Goal: Share content: Share content

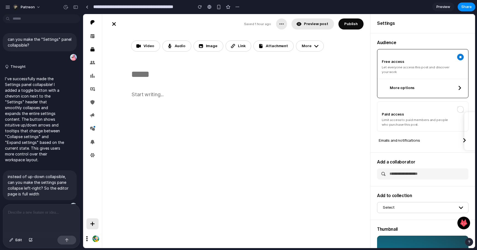
scroll to position [477, 0]
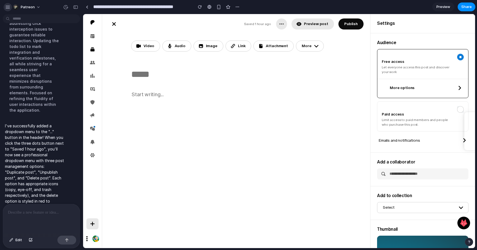
click at [5, 7] on button "button" at bounding box center [8, 7] width 8 height 8
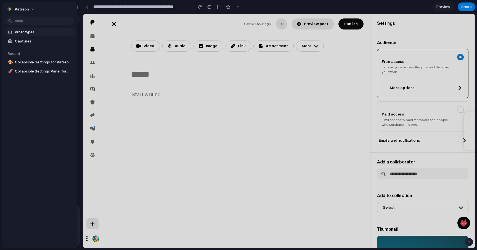
click at [22, 32] on span "Prototypes" at bounding box center [43, 33] width 57 height 6
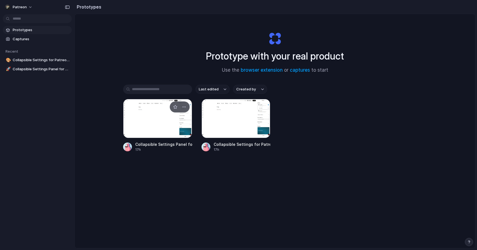
click at [170, 127] on div at bounding box center [157, 118] width 69 height 39
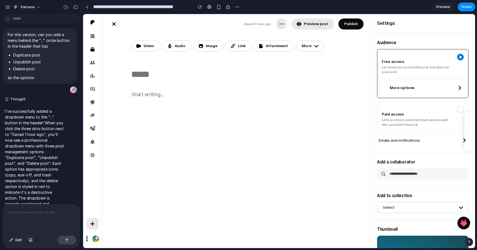
scroll to position [300, 0]
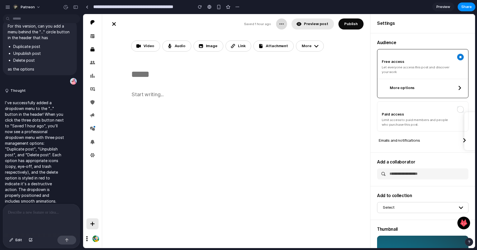
click at [283, 27] on icon "button" at bounding box center [282, 24] width 6 height 6
click at [283, 25] on icon "button" at bounding box center [282, 24] width 6 height 6
click at [110, 5] on input "**********" at bounding box center [141, 7] width 99 height 10
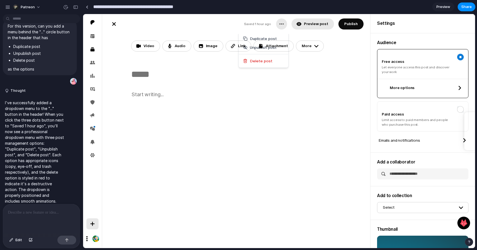
click at [110, 5] on input "**********" at bounding box center [141, 7] width 99 height 10
type input "**********"
click at [43, 214] on p at bounding box center [41, 213] width 67 height 7
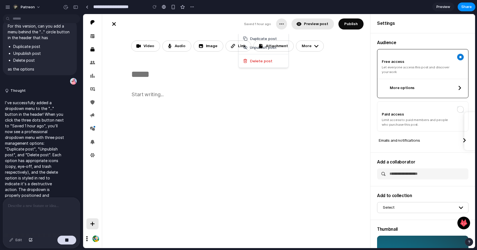
scroll to position [345, 0]
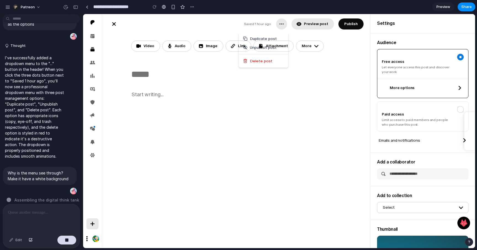
click at [255, 96] on div "Duplicate post Unpublish post Delete post" at bounding box center [279, 131] width 392 height 234
click at [282, 29] on button "button" at bounding box center [281, 23] width 11 height 11
click at [277, 85] on div "Duplicate post Unpublish post Delete post" at bounding box center [279, 131] width 392 height 234
click at [281, 22] on icon "button" at bounding box center [282, 24] width 6 height 6
click at [237, 96] on div "Duplicate post Unpublish post Delete post" at bounding box center [279, 131] width 392 height 234
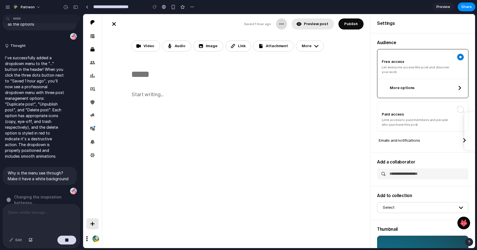
click at [282, 24] on circle "button" at bounding box center [281, 24] width 1 height 1
click at [284, 28] on button "button" at bounding box center [281, 23] width 11 height 11
drag, startPoint x: 284, startPoint y: 28, endPoint x: 501, endPoint y: 21, distance: 217.4
click at [284, 28] on button "button" at bounding box center [281, 23] width 11 height 11
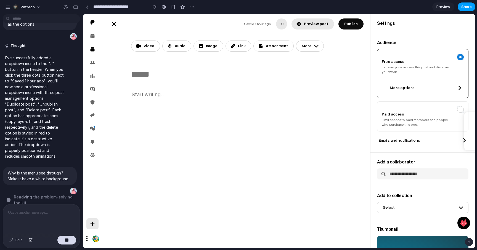
click at [464, 8] on span "Share" at bounding box center [466, 7] width 10 height 6
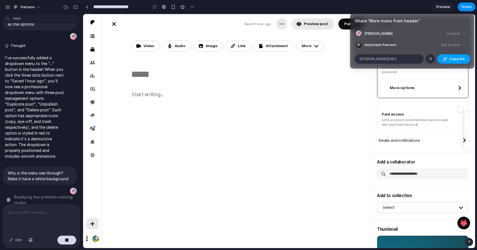
click at [449, 59] on button "Copy link" at bounding box center [453, 58] width 33 height 9
click at [317, 124] on div "Share ' More menu from header ' Justin Luo Creator Anyone at Patreon Full acces…" at bounding box center [238, 125] width 477 height 250
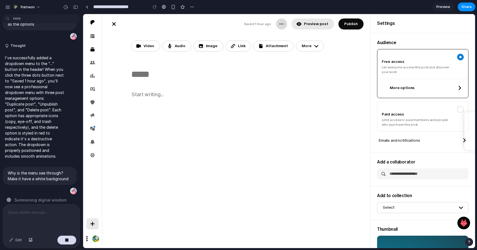
click at [280, 24] on button "button" at bounding box center [281, 23] width 11 height 11
click at [469, 10] on button "Share" at bounding box center [467, 6] width 18 height 9
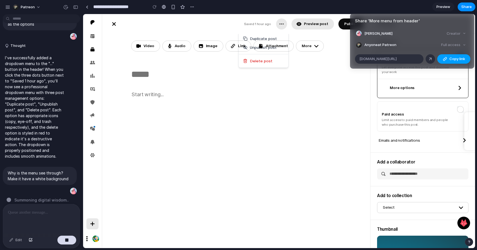
click at [453, 61] on span "Copy link" at bounding box center [457, 59] width 16 height 6
click at [289, 81] on div "Share ' More menu from header ' Justin Luo Creator Anyone at Patreon Full acces…" at bounding box center [238, 125] width 477 height 250
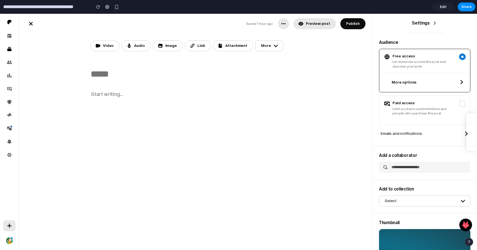
click at [436, 22] on icon at bounding box center [435, 23] width 6 height 6
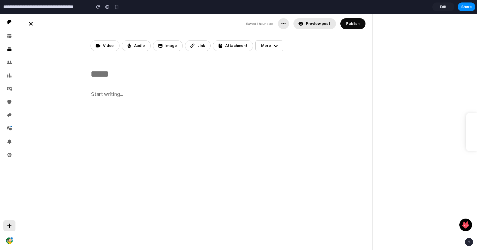
click at [439, 25] on div "Saved 1 hour ago Save draft Preview post Publish Free Settings Preview Saved 1 …" at bounding box center [248, 132] width 458 height 237
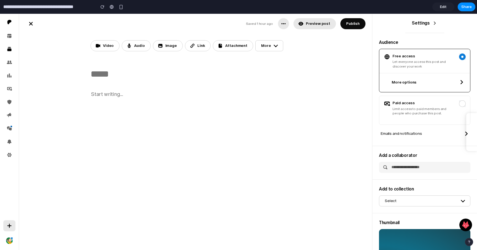
click at [423, 23] on h2 "Settings" at bounding box center [421, 23] width 18 height 6
click at [464, 3] on button "Share" at bounding box center [467, 6] width 18 height 9
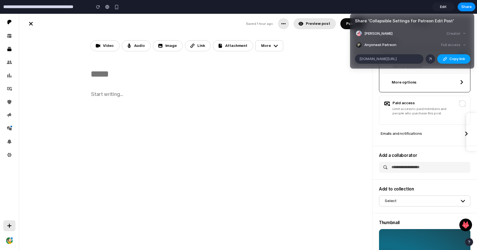
click at [450, 60] on span "Copy link" at bounding box center [457, 59] width 16 height 6
click at [454, 57] on span "Copy link" at bounding box center [457, 59] width 16 height 6
click at [269, 159] on div "Share ' Collapsible Settings for Patreon Edit Post ' Justin Luo Creator Anyone …" at bounding box center [238, 125] width 477 height 250
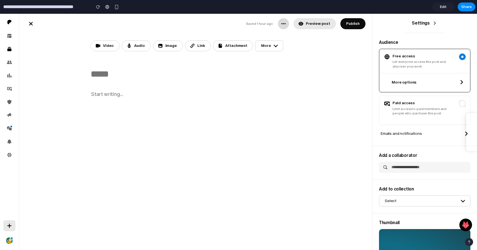
click at [285, 27] on button "button" at bounding box center [283, 23] width 11 height 11
click at [285, 23] on icon "button" at bounding box center [284, 24] width 6 height 6
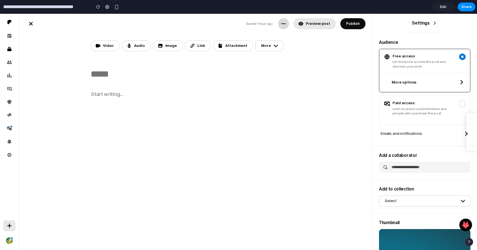
click at [285, 23] on icon "button" at bounding box center [284, 24] width 6 height 6
click at [427, 23] on h2 "Settings" at bounding box center [421, 23] width 18 height 6
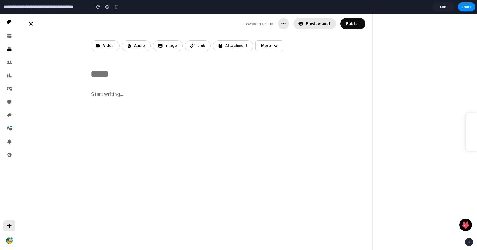
click at [278, 24] on div "Saved 1 hour ago Save draft Preview post Publish" at bounding box center [306, 23] width 120 height 11
click at [286, 24] on icon "button" at bounding box center [284, 24] width 6 height 6
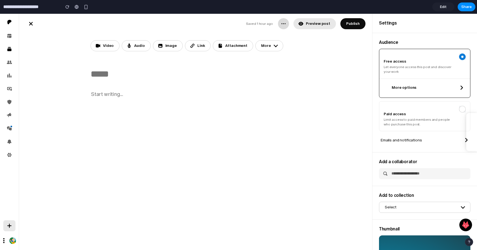
click at [282, 25] on icon "button" at bounding box center [284, 24] width 6 height 6
